Goal: Transaction & Acquisition: Download file/media

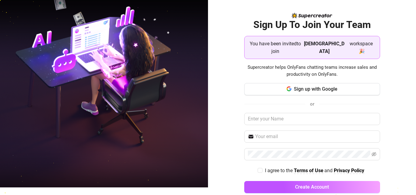
scroll to position [11, 0]
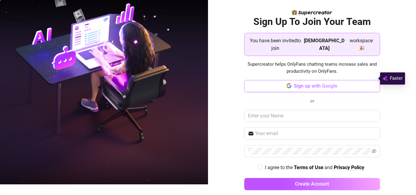
click at [314, 83] on span "Sign up with Google" at bounding box center [316, 86] width 44 height 6
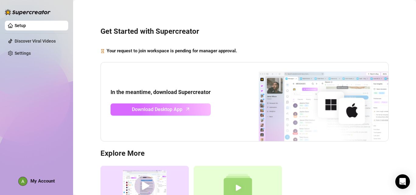
click at [177, 108] on span "Download Desktop App" at bounding box center [157, 110] width 51 height 8
